Goal: Find specific page/section: Find specific page/section

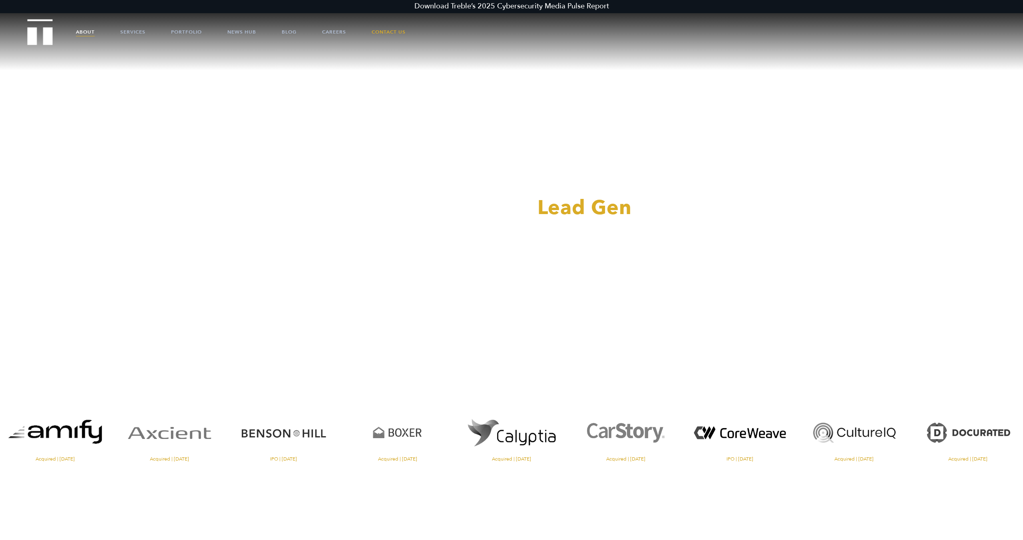
click at [84, 30] on link "About" at bounding box center [85, 32] width 19 height 24
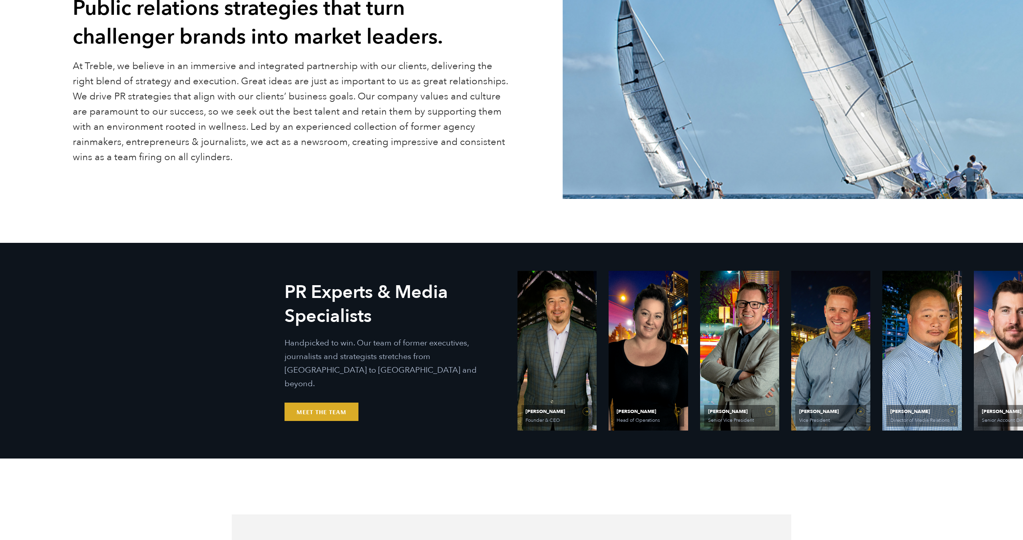
scroll to position [230, 0]
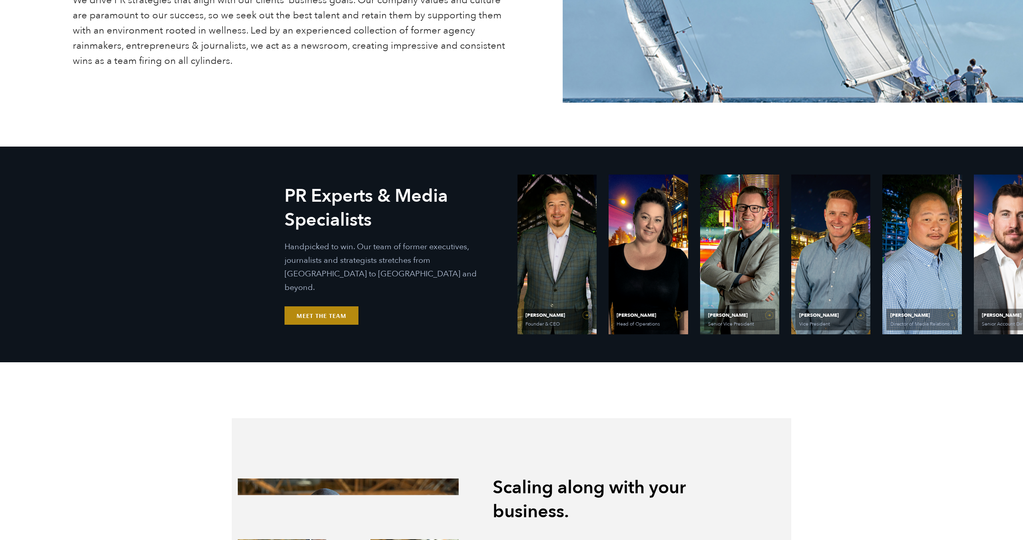
click at [325, 313] on link "Meet the Team" at bounding box center [322, 316] width 74 height 18
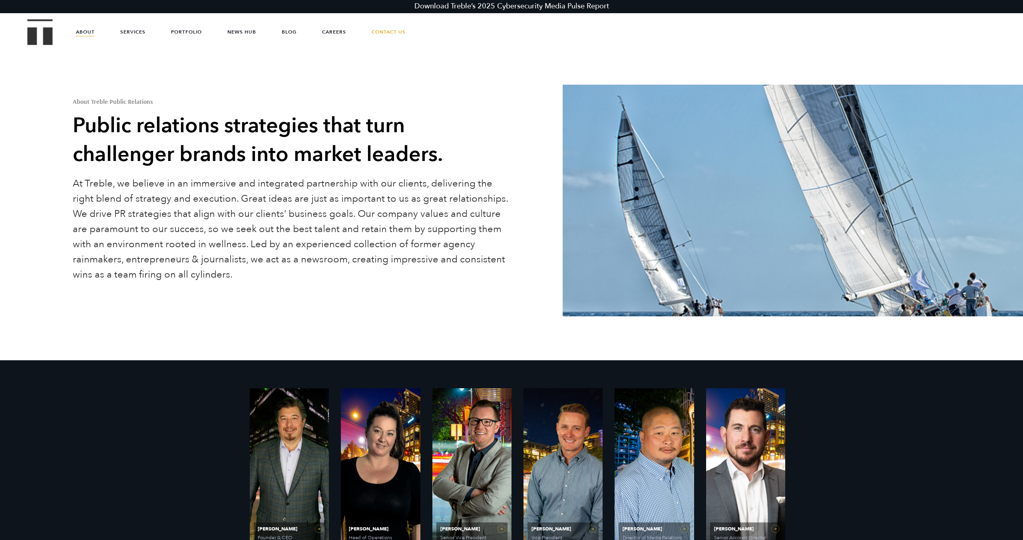
scroll to position [0, 0]
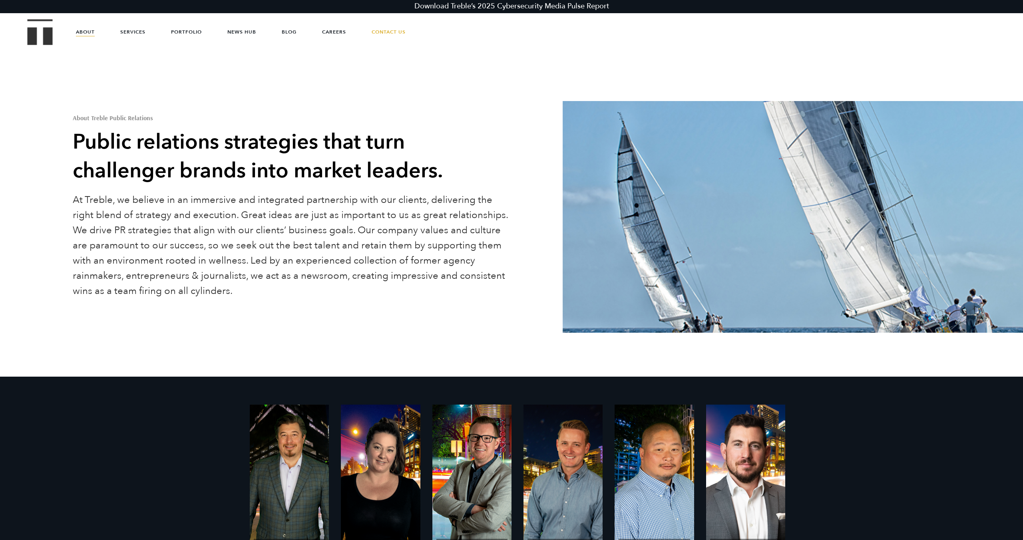
click at [87, 28] on link "About" at bounding box center [85, 32] width 19 height 24
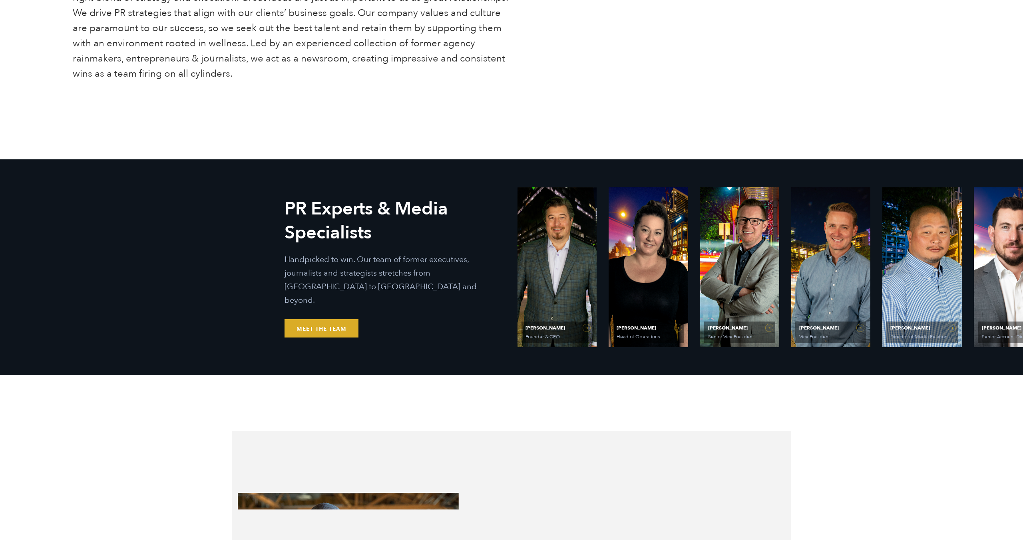
scroll to position [235, 0]
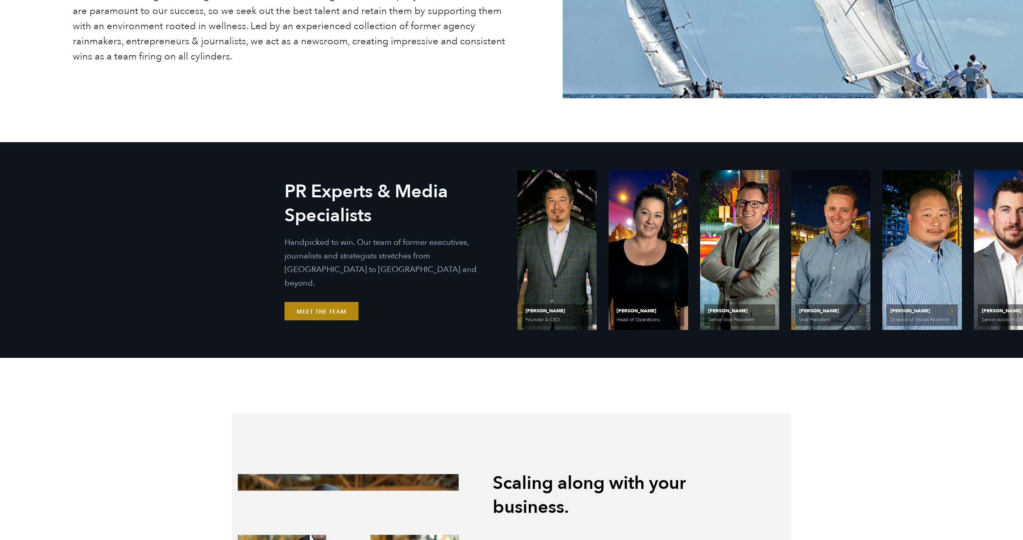
click at [323, 302] on link "Meet the Team" at bounding box center [322, 311] width 74 height 18
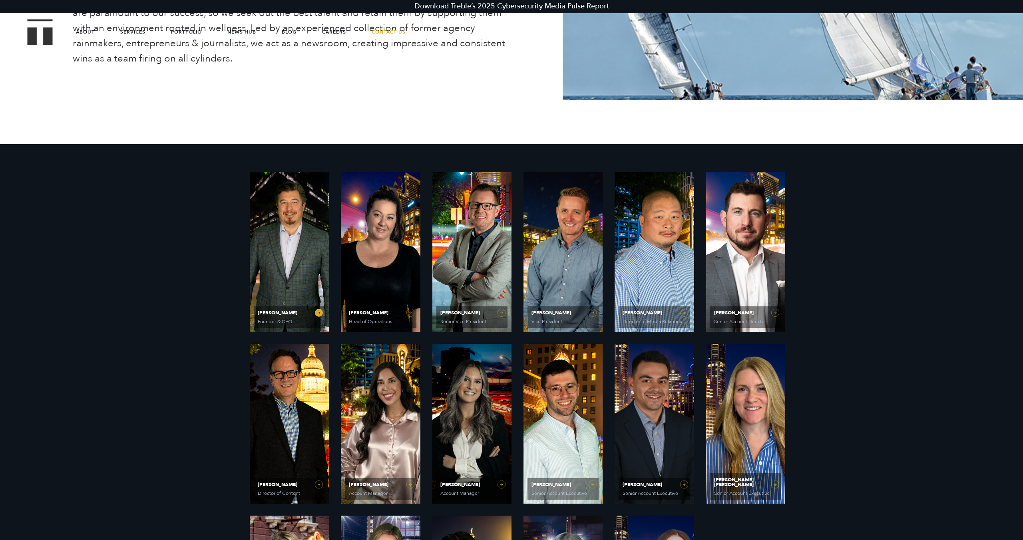
scroll to position [0, 0]
